Goal: Information Seeking & Learning: Learn about a topic

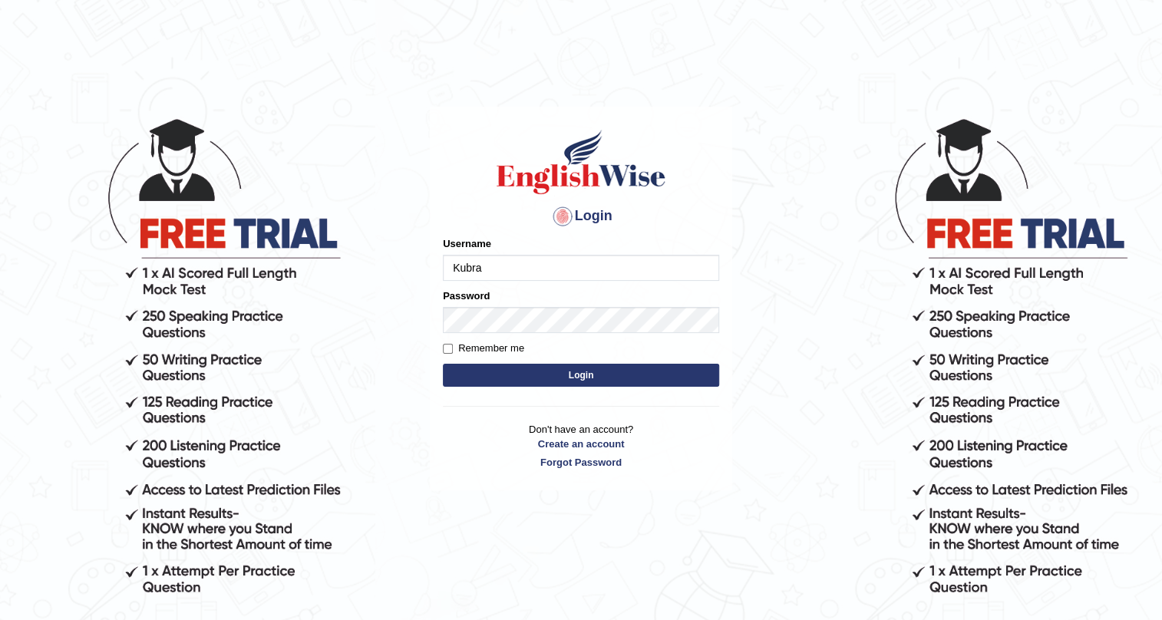
type input "Kubra"
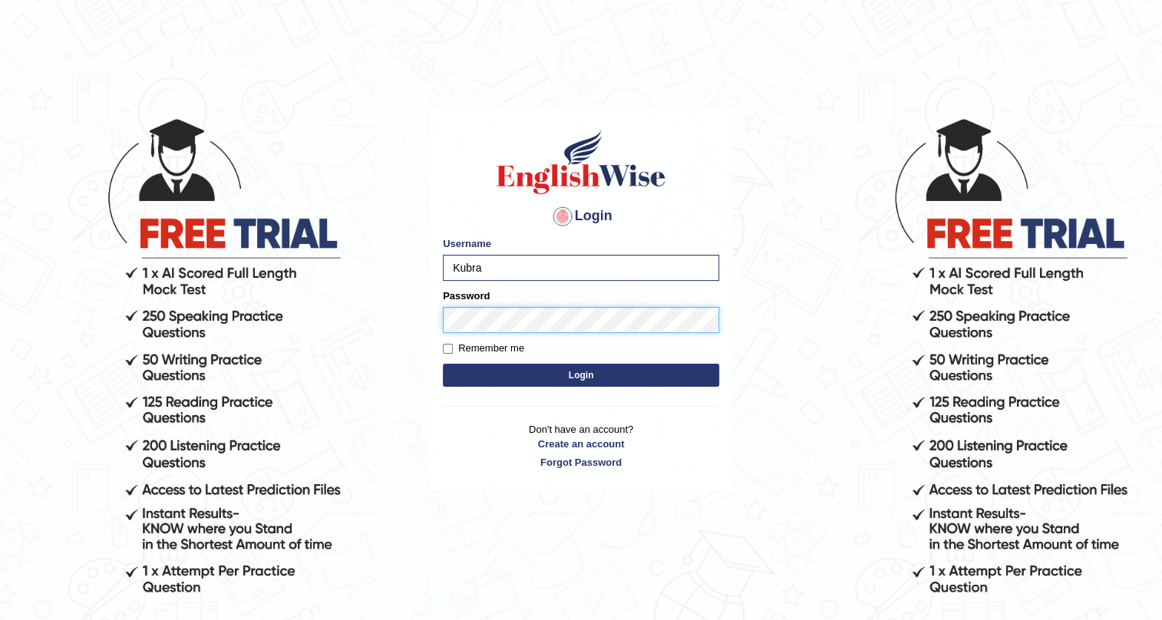
click at [443, 364] on button "Login" at bounding box center [581, 375] width 276 height 23
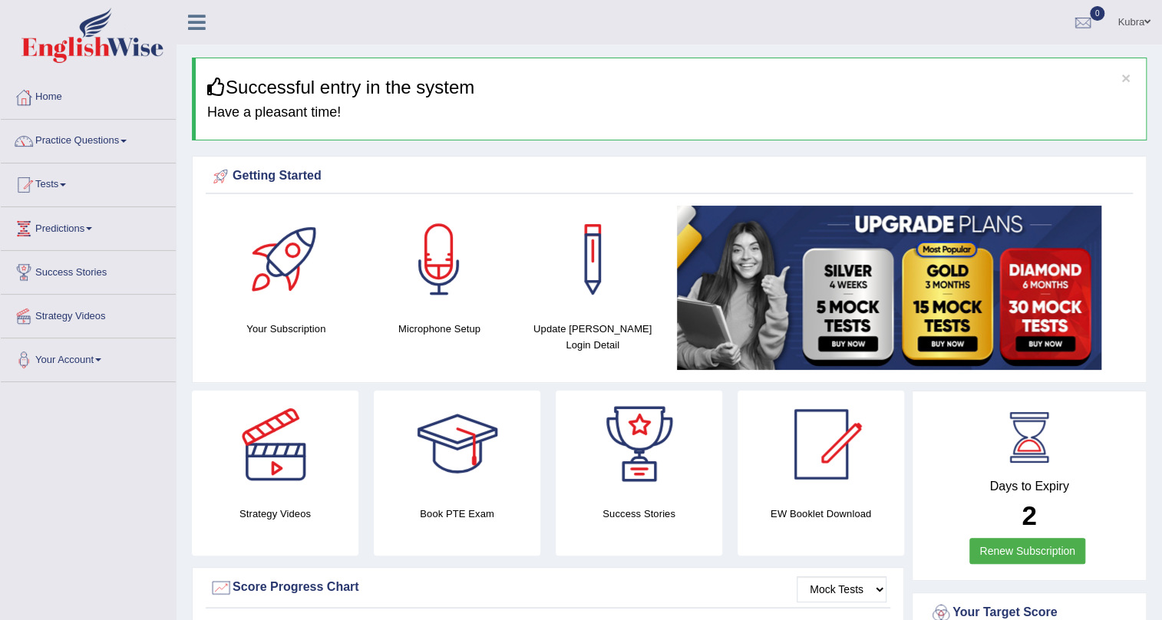
click at [186, 490] on div "Strategy Videos" at bounding box center [275, 473] width 182 height 165
click at [92, 150] on link "Practice Questions" at bounding box center [88, 139] width 175 height 38
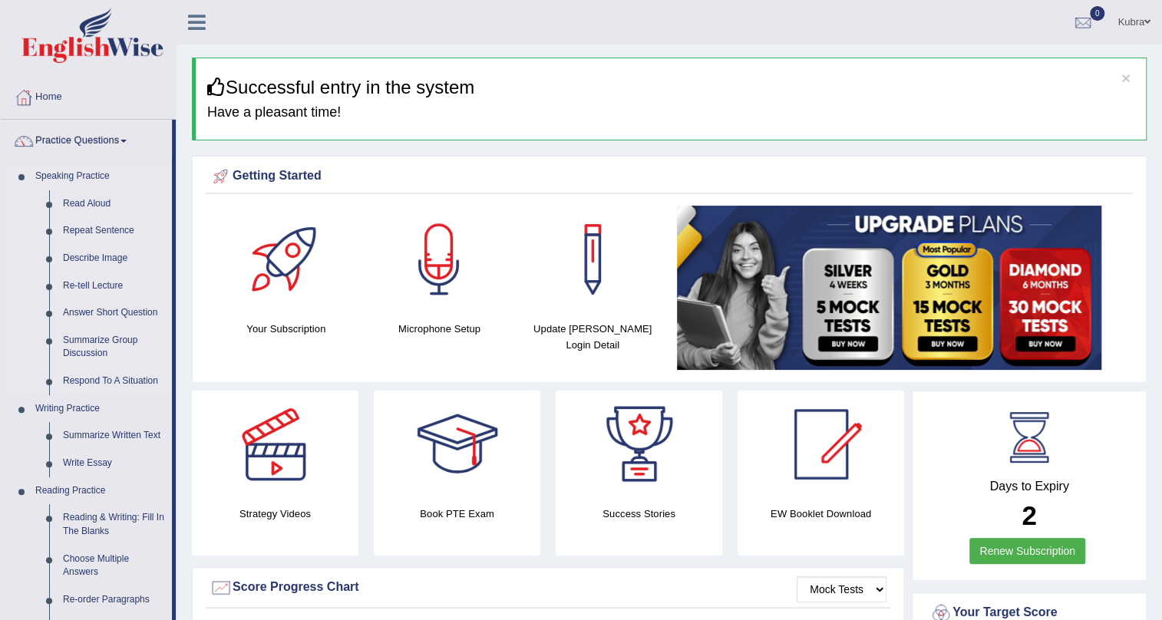
click at [114, 226] on link "Repeat Sentence" at bounding box center [114, 231] width 116 height 28
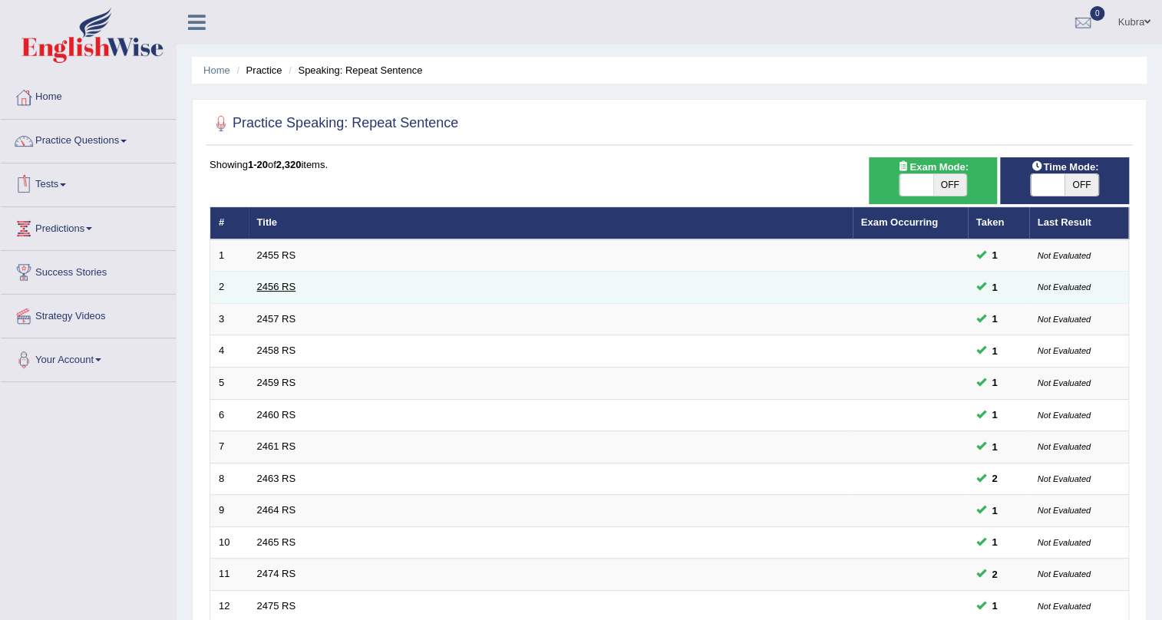
click at [280, 285] on link "2456 RS" at bounding box center [276, 287] width 39 height 12
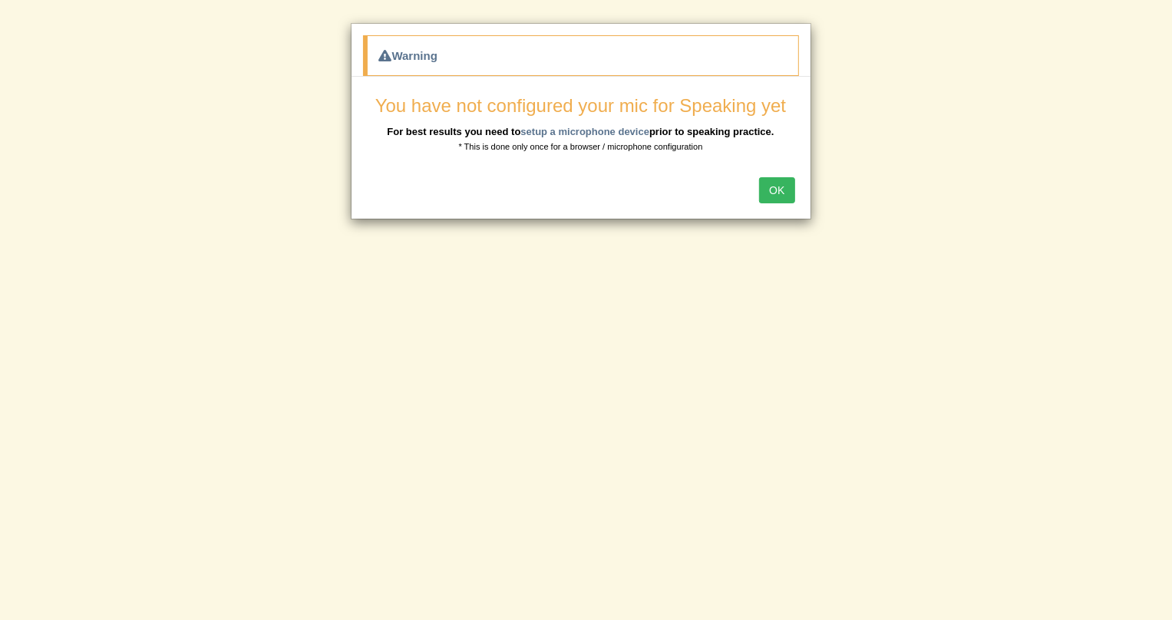
click at [766, 188] on button "OK" at bounding box center [776, 190] width 35 height 26
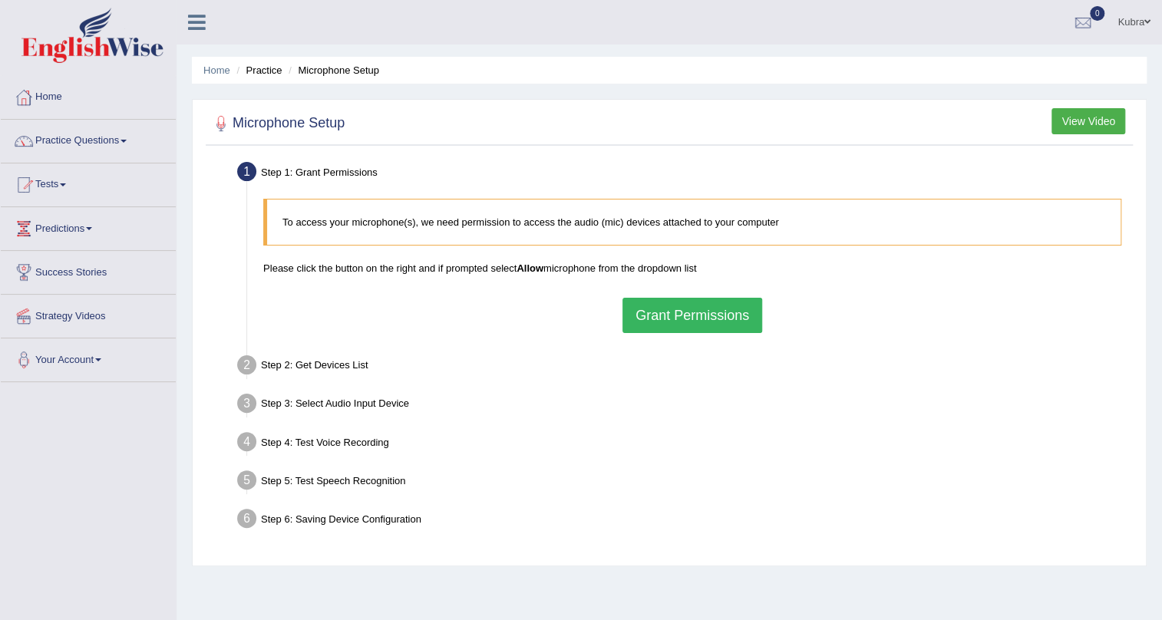
click at [704, 322] on button "Grant Permissions" at bounding box center [692, 315] width 140 height 35
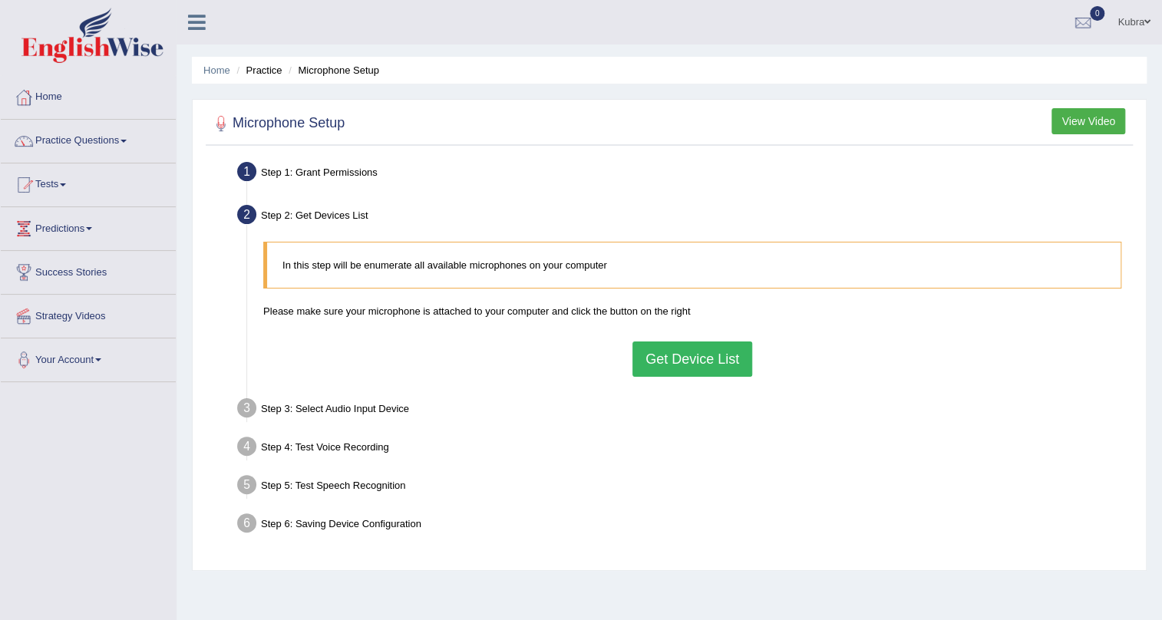
click at [687, 348] on button "Get Device List" at bounding box center [692, 358] width 120 height 35
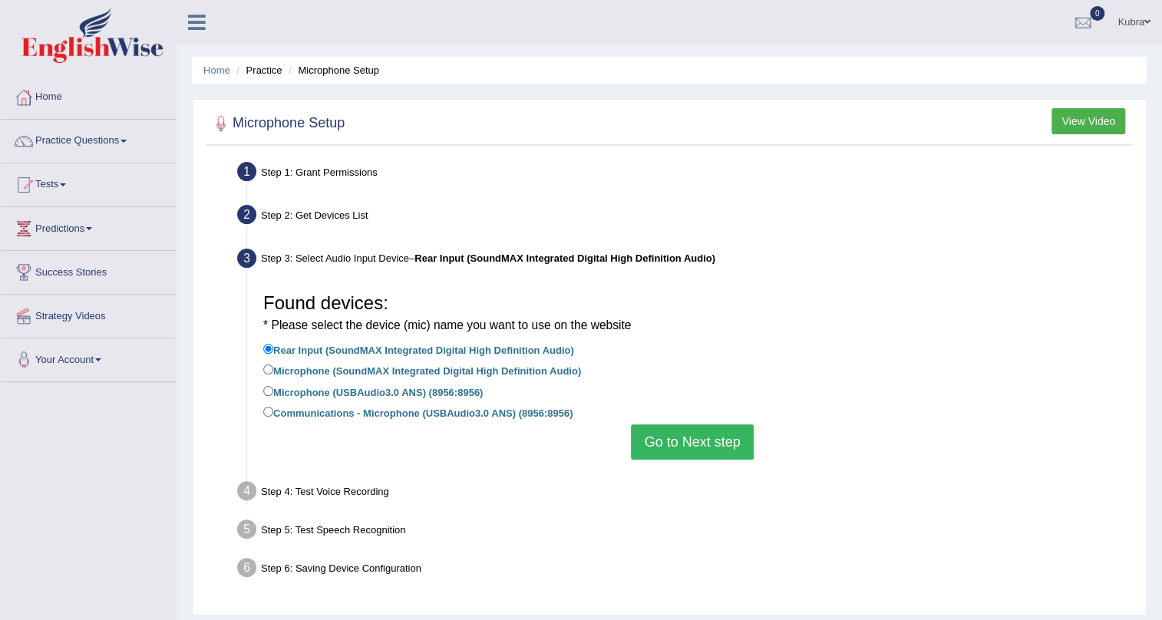
click at [371, 418] on label "Communications - Microphone (USBAudio3.0 ANS) (8956:8956)" at bounding box center [417, 412] width 309 height 17
click at [273, 417] on input "Communications - Microphone (USBAudio3.0 ANS) (8956:8956)" at bounding box center [268, 412] width 10 height 10
radio input "true"
click at [674, 445] on button "Go to Next step" at bounding box center [692, 441] width 122 height 35
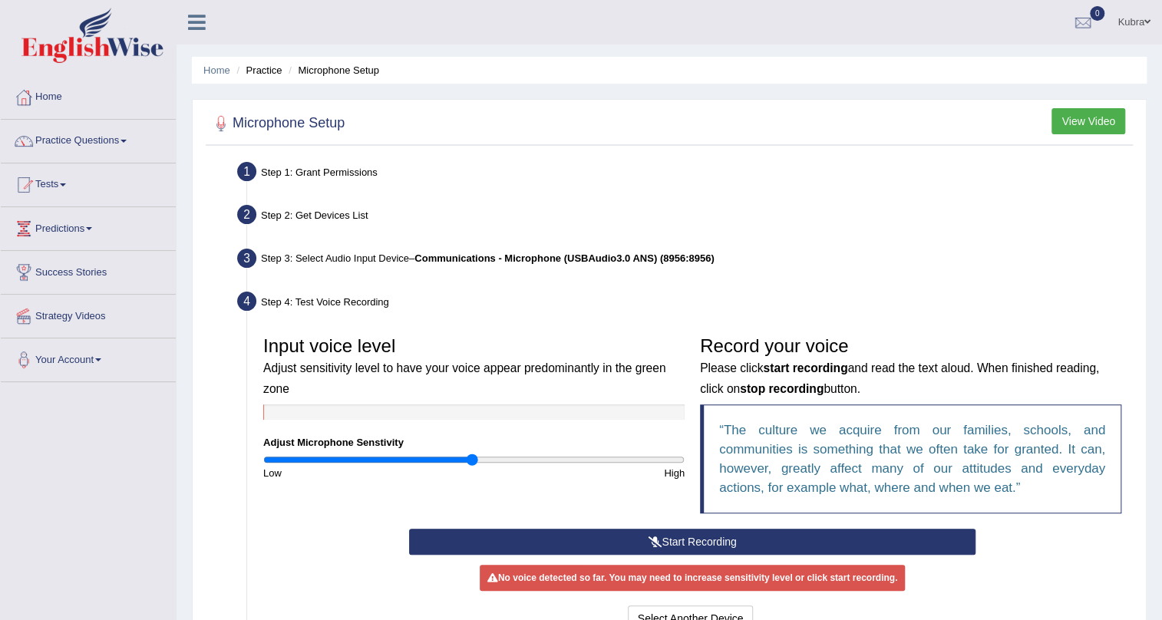
click at [570, 533] on button "Start Recording" at bounding box center [692, 542] width 567 height 26
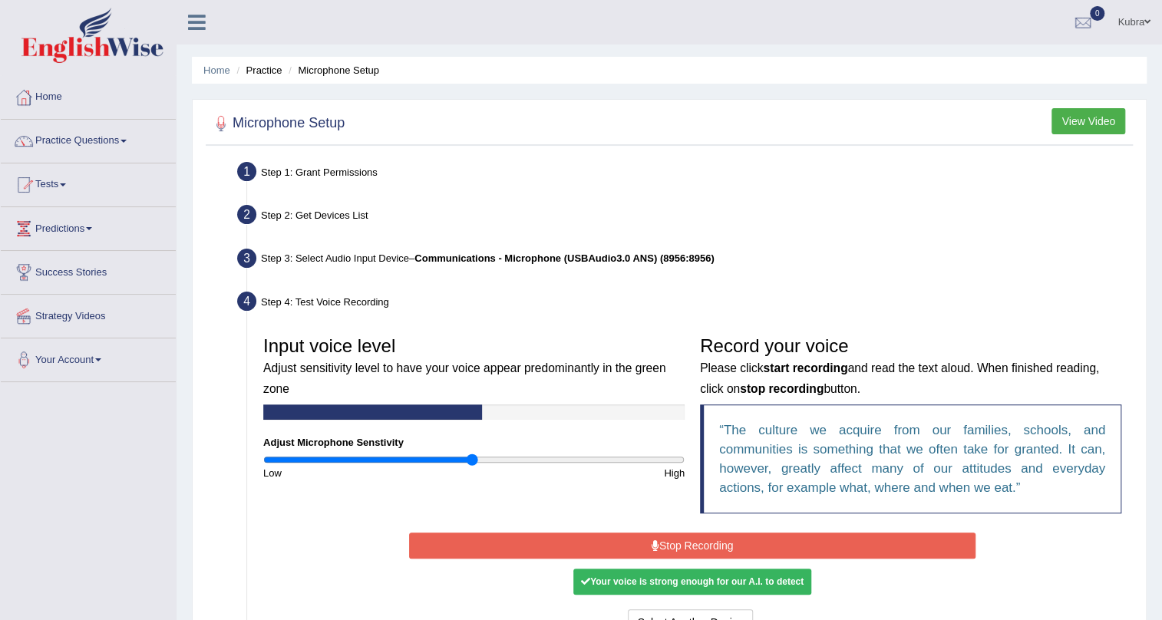
click at [570, 533] on button "Stop Recording" at bounding box center [692, 545] width 567 height 26
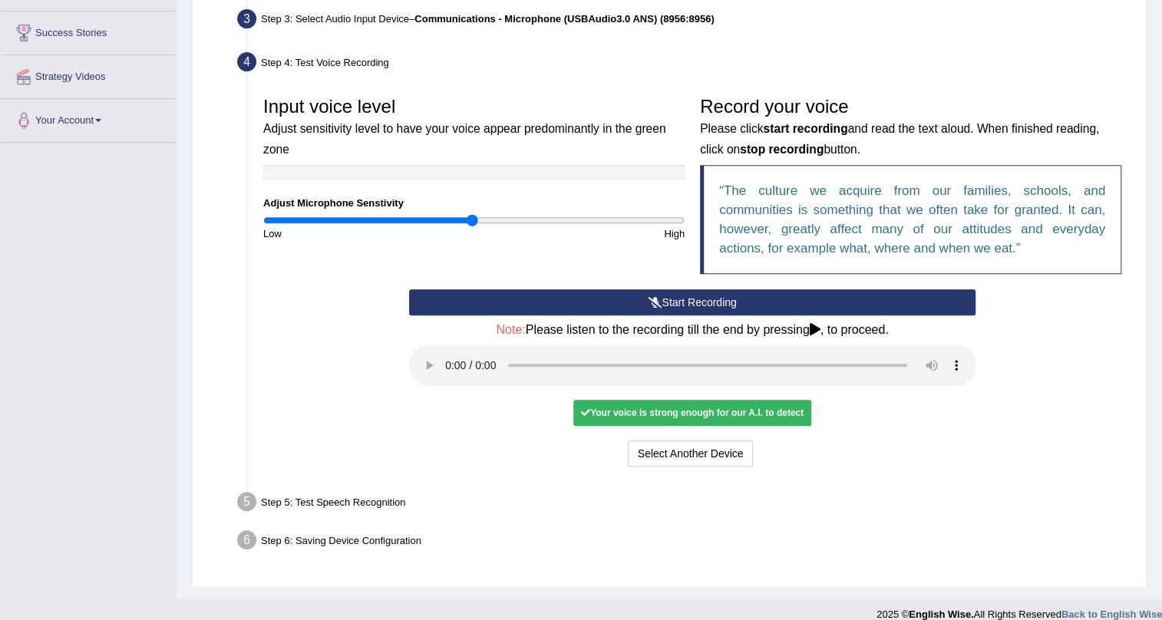
scroll to position [256, 0]
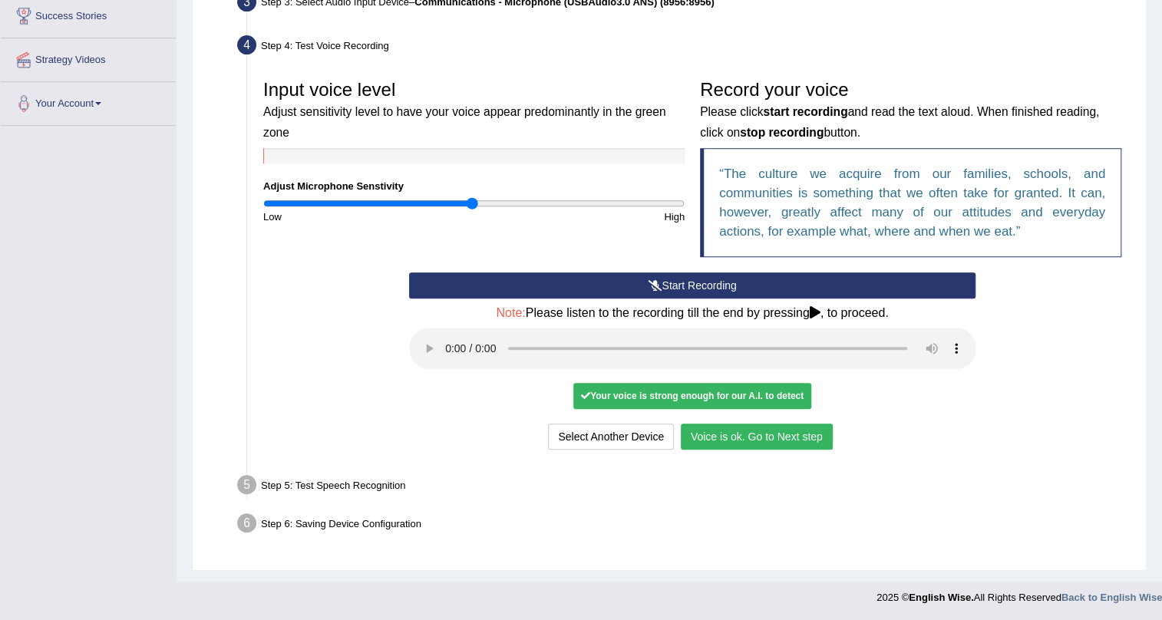
click at [732, 447] on button "Voice is ok. Go to Next step" at bounding box center [757, 437] width 152 height 26
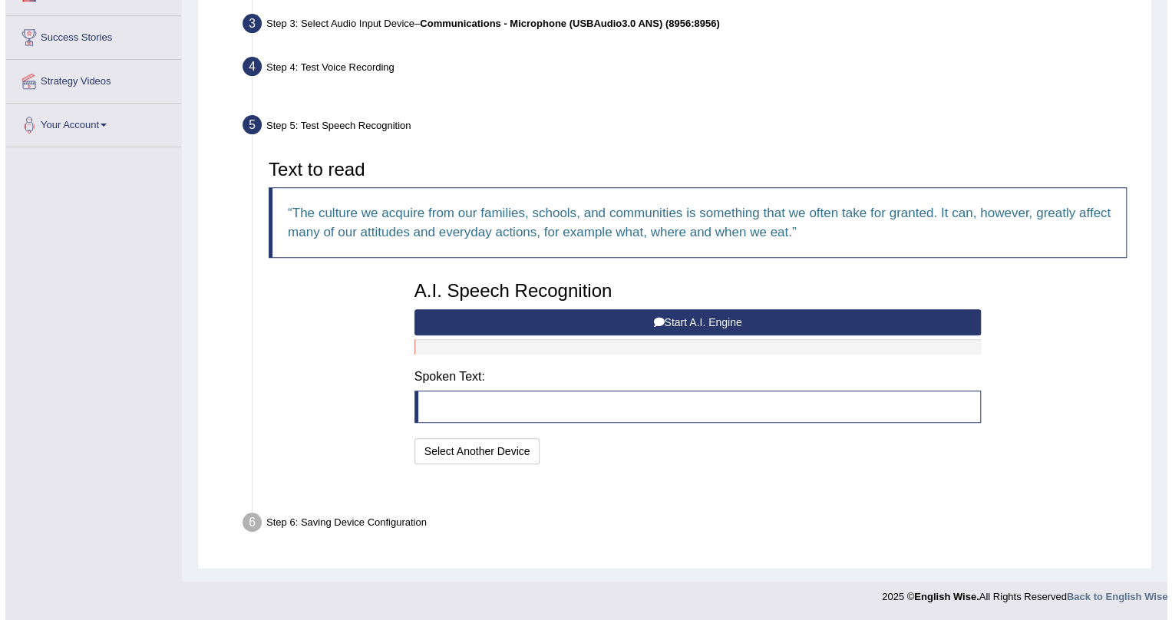
scroll to position [196, 0]
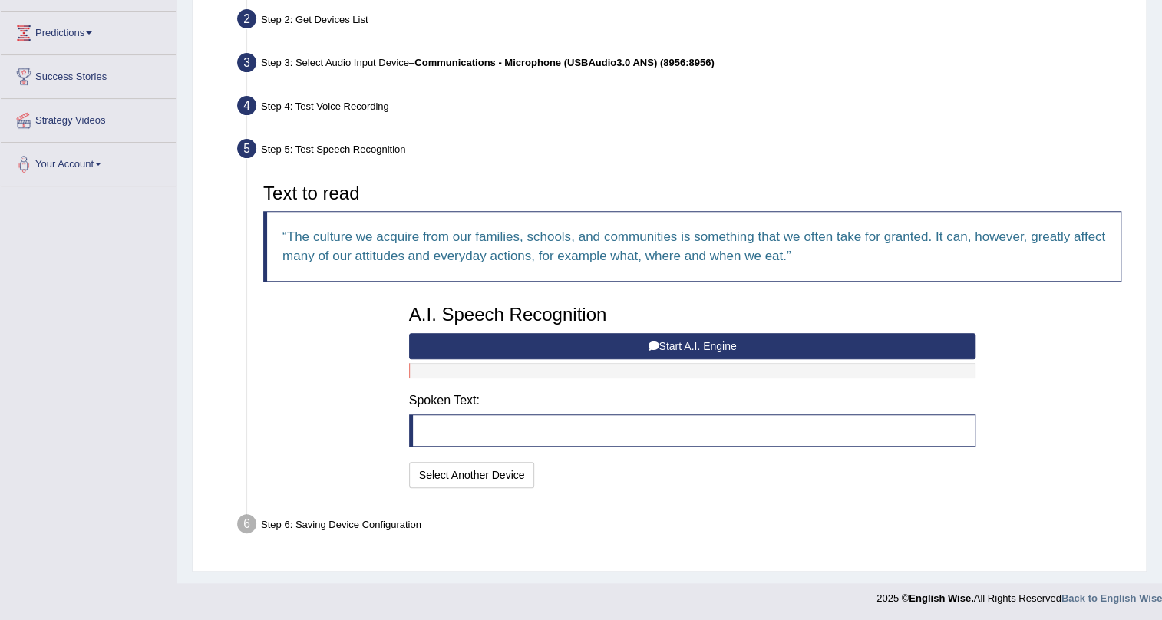
click at [671, 337] on button "Start A.I. Engine" at bounding box center [692, 346] width 567 height 26
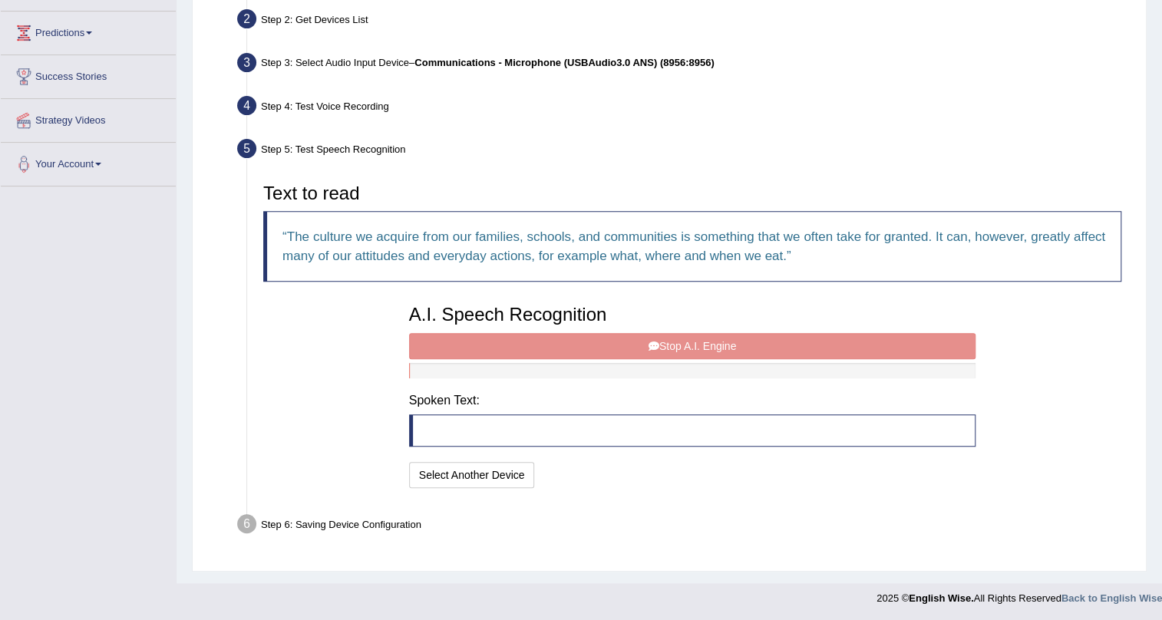
click at [671, 337] on div "A.I. Speech Recognition Start A.I. Engine Stop A.I. Engine Note: Please listen …" at bounding box center [692, 394] width 582 height 195
